Goal: Navigation & Orientation: Find specific page/section

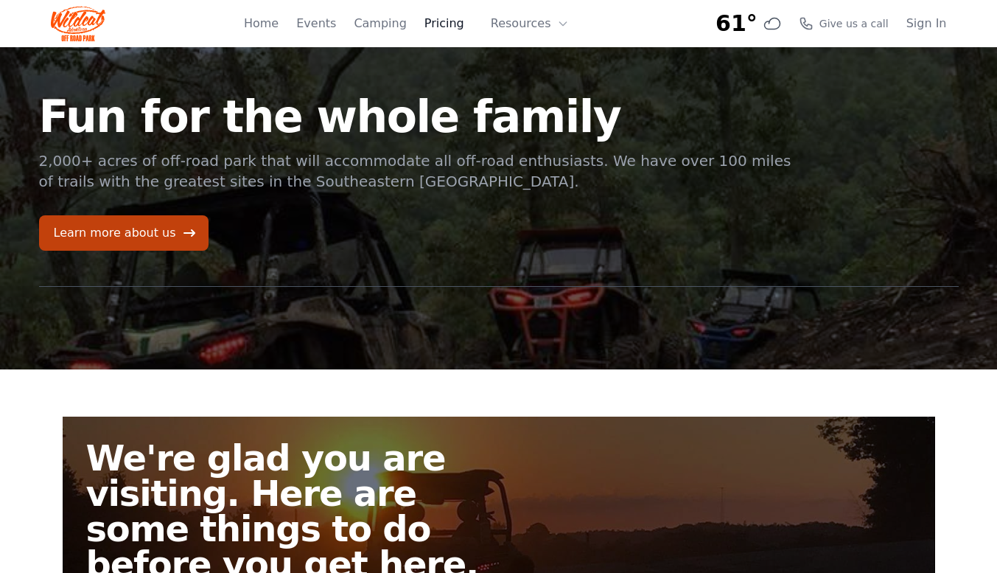
click at [444, 28] on link "Pricing" at bounding box center [444, 24] width 40 height 18
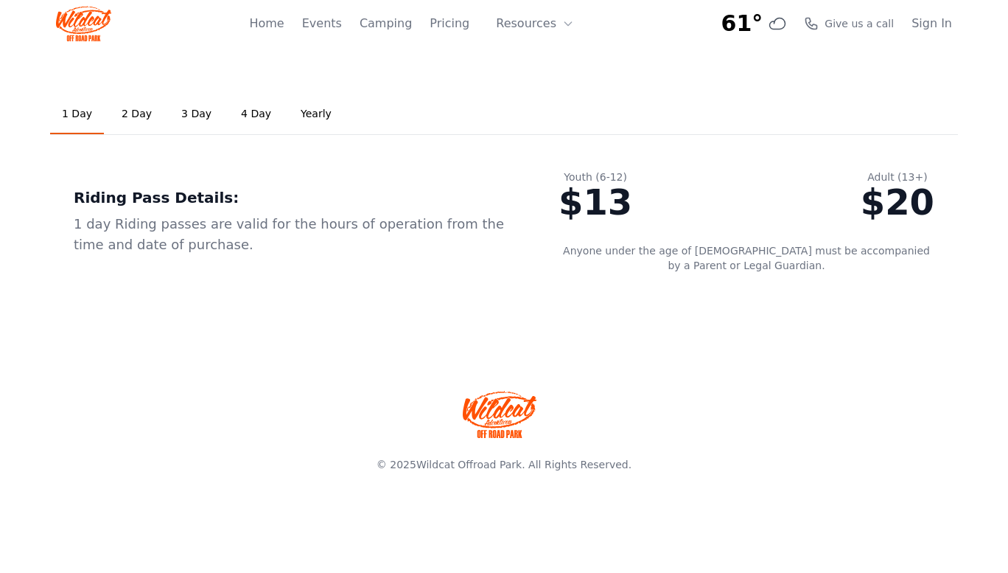
click at [287, 32] on div "Home Events Camping Pricing Resources About FAQ" at bounding box center [416, 23] width 334 height 47
click at [284, 24] on link "Home" at bounding box center [266, 24] width 35 height 18
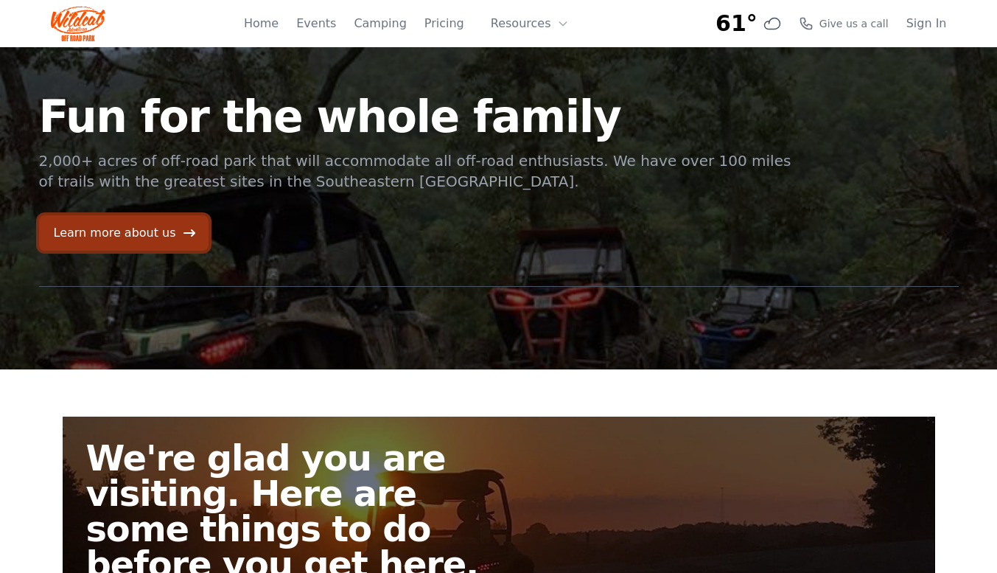
click at [134, 246] on link "Learn more about us" at bounding box center [123, 232] width 169 height 35
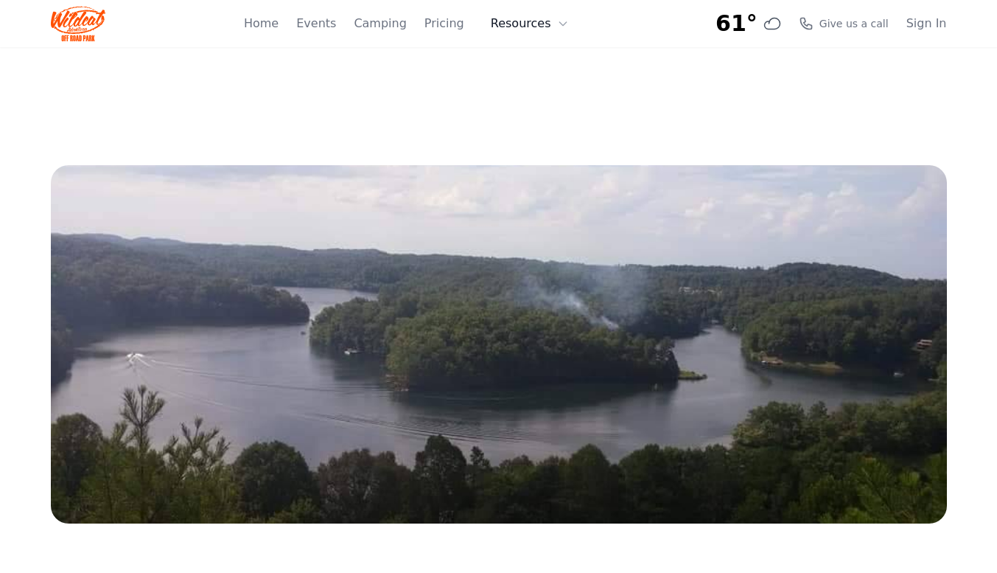
click at [528, 29] on button "Resources" at bounding box center [530, 23] width 96 height 29
click at [532, 81] on link "FAQ" at bounding box center [552, 87] width 141 height 27
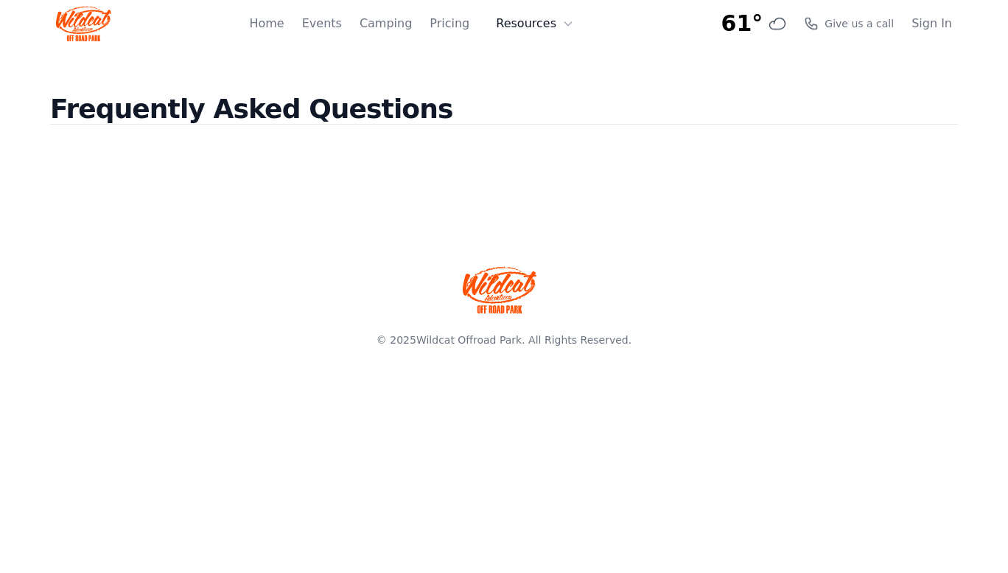
click at [544, 27] on button "Resources" at bounding box center [535, 23] width 96 height 29
click at [514, 57] on icon at bounding box center [506, 60] width 15 height 15
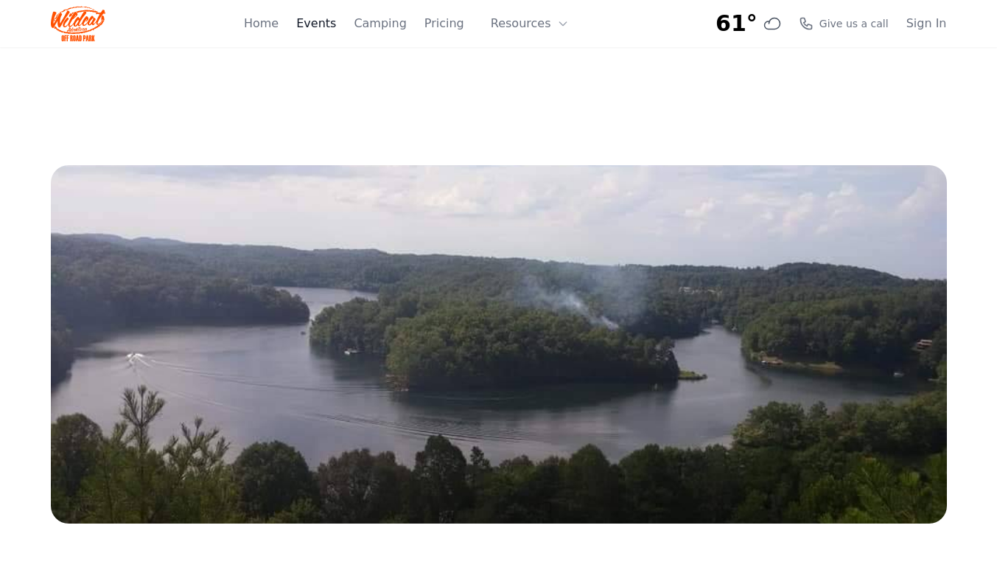
click at [336, 28] on link "Events" at bounding box center [316, 24] width 40 height 18
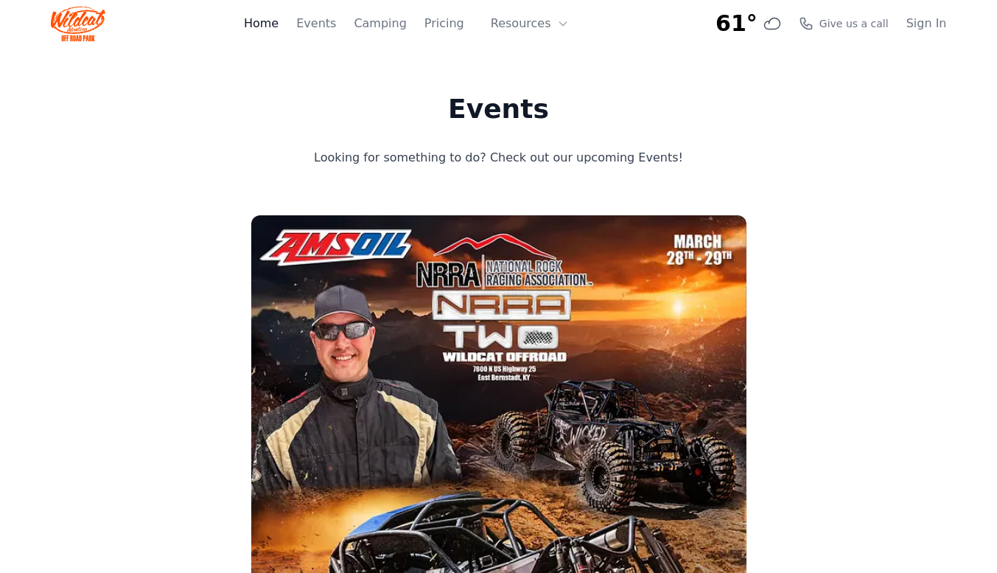
click at [279, 21] on link "Home" at bounding box center [261, 24] width 35 height 18
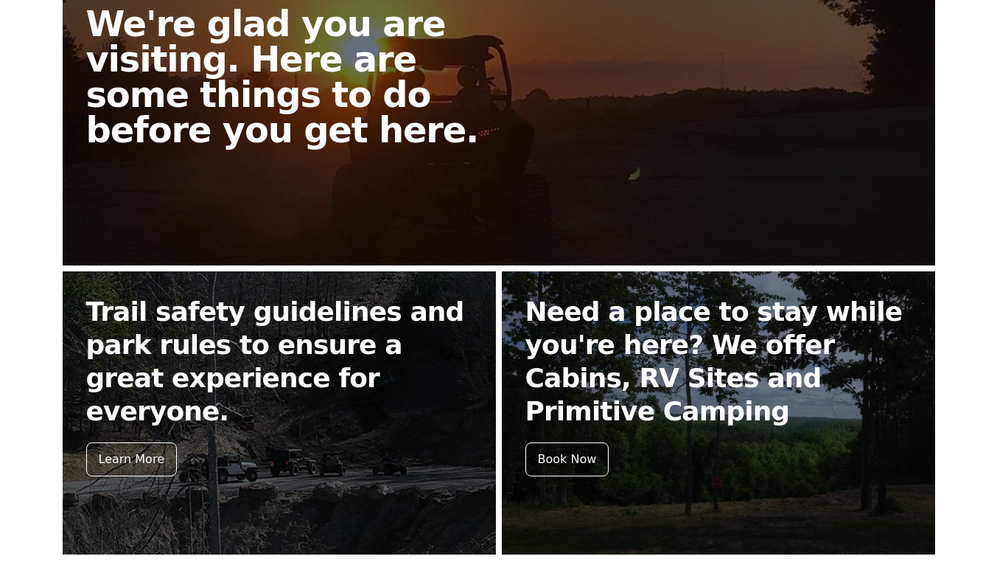
scroll to position [622, 0]
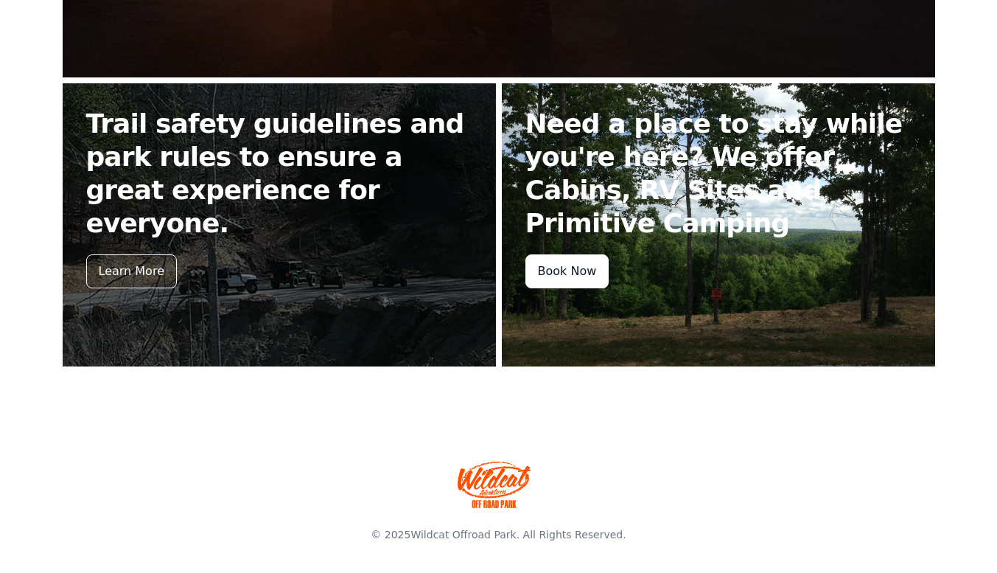
click at [547, 258] on div "Book Now" at bounding box center [567, 271] width 84 height 34
